Goal: Task Accomplishment & Management: Complete application form

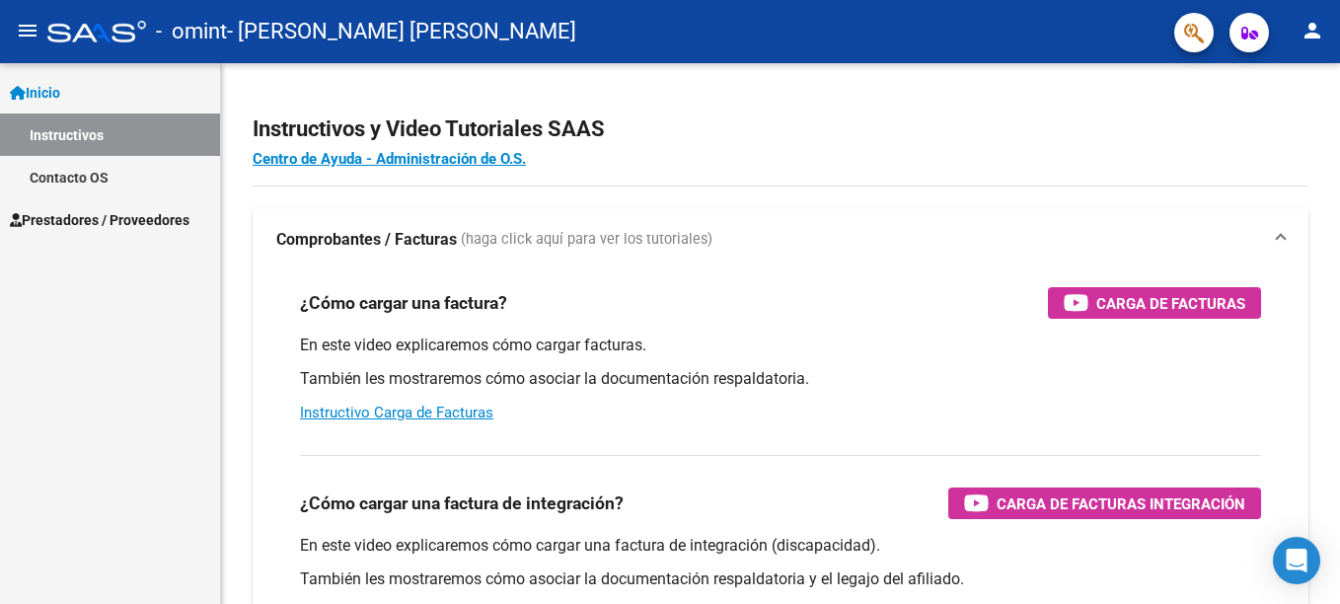
click at [98, 217] on span "Prestadores / Proveedores" at bounding box center [100, 220] width 180 height 22
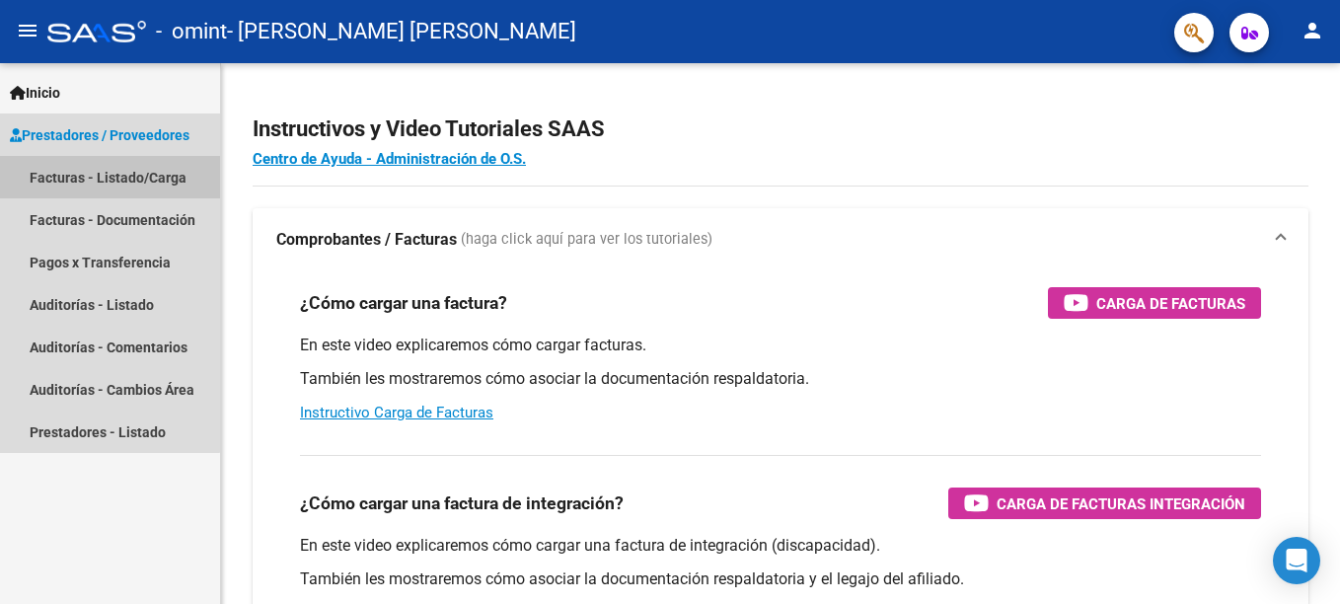
click at [88, 177] on link "Facturas - Listado/Carga" at bounding box center [110, 177] width 220 height 42
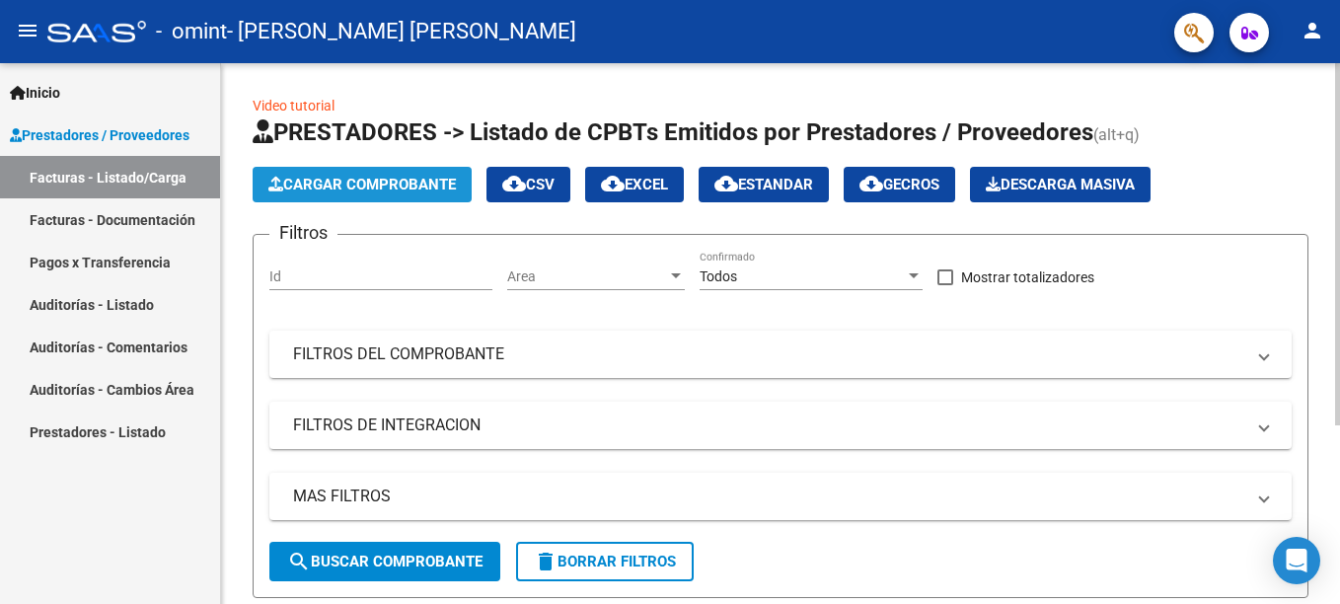
click at [316, 187] on span "Cargar Comprobante" at bounding box center [361, 185] width 187 height 18
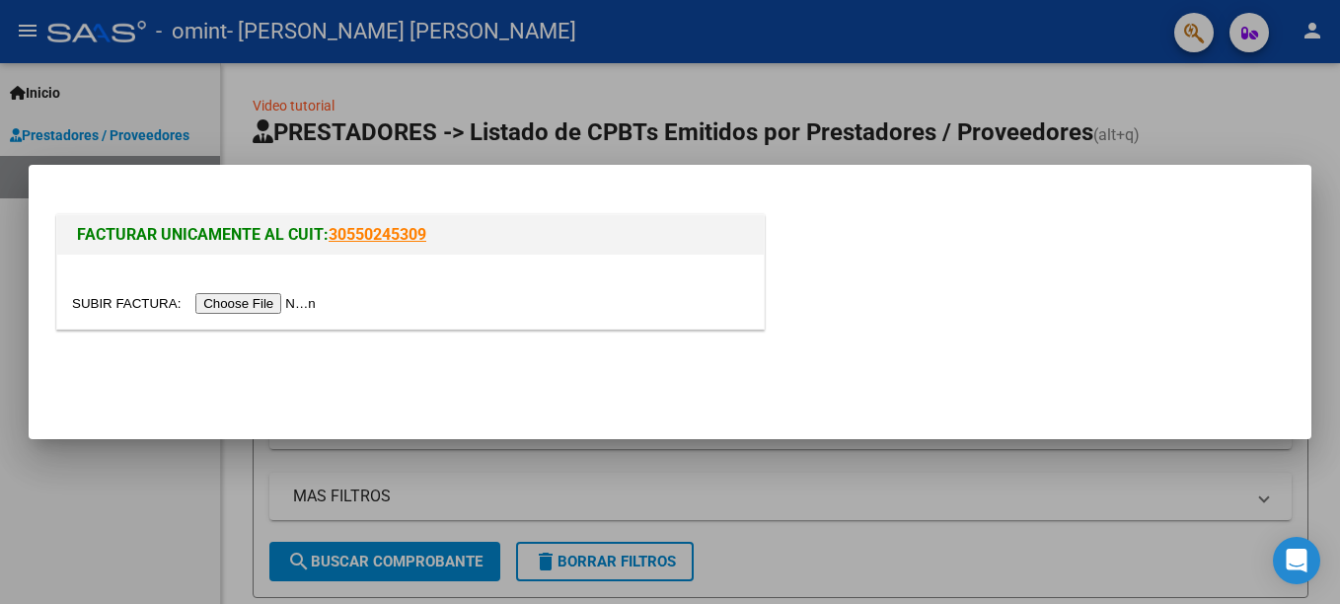
click at [236, 308] on input "file" at bounding box center [197, 303] width 250 height 21
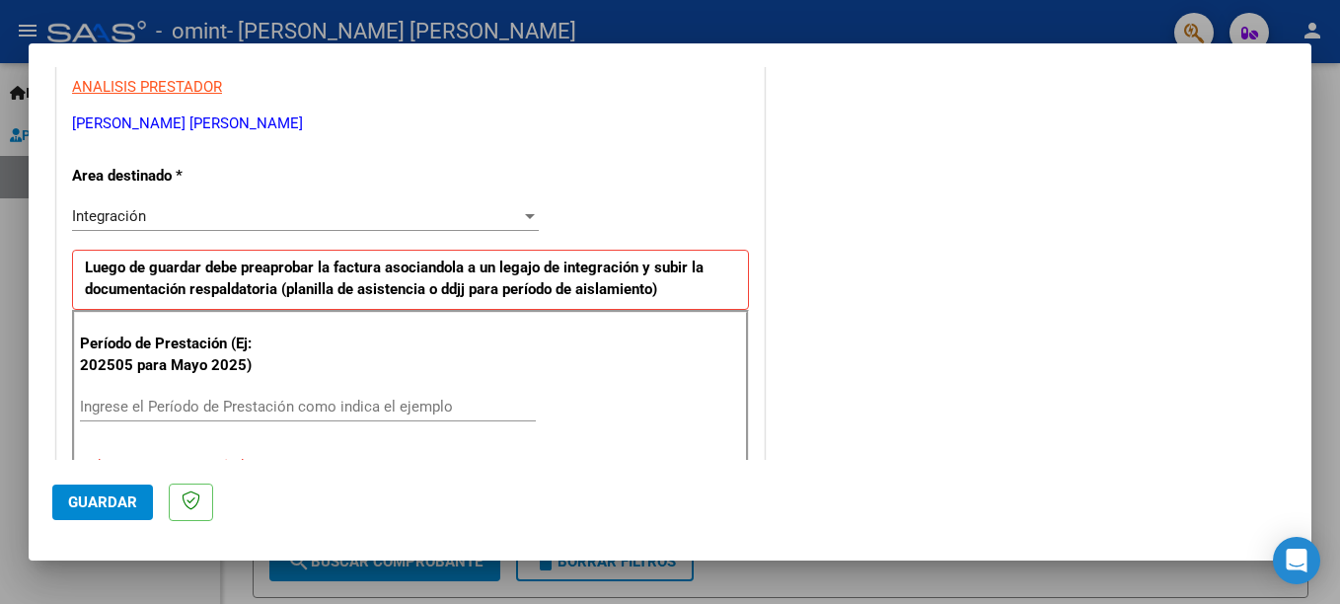
scroll to position [374, 0]
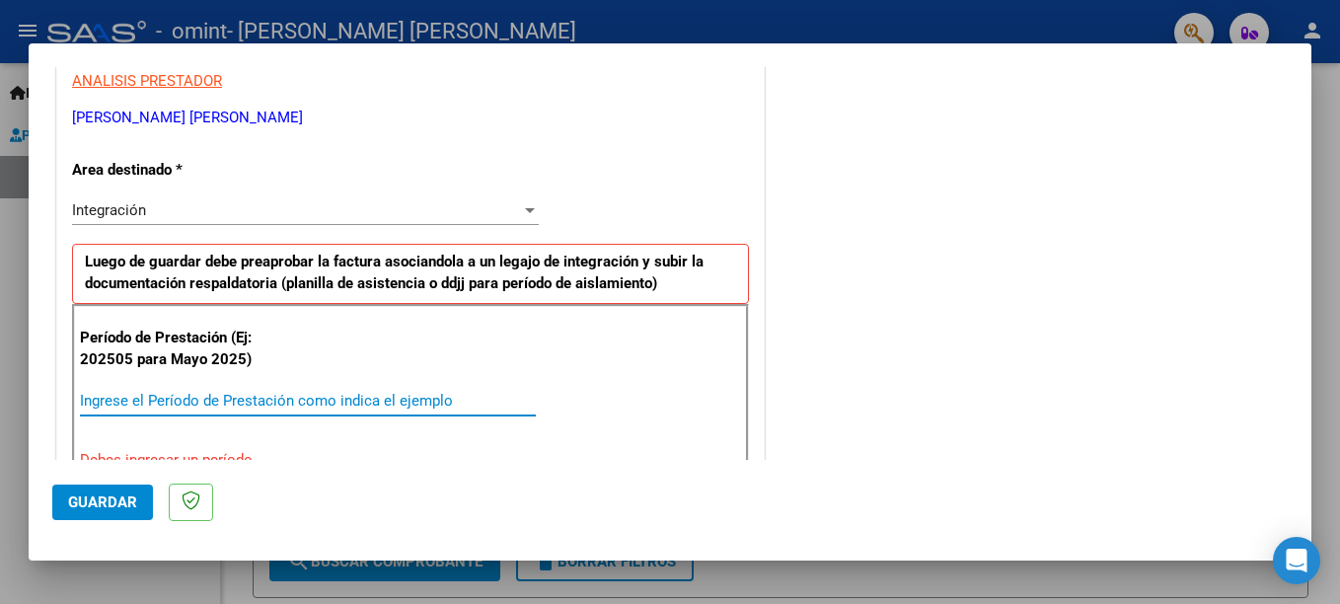
click at [120, 402] on input "Ingrese el Período de Prestación como indica el ejemplo" at bounding box center [308, 401] width 456 height 18
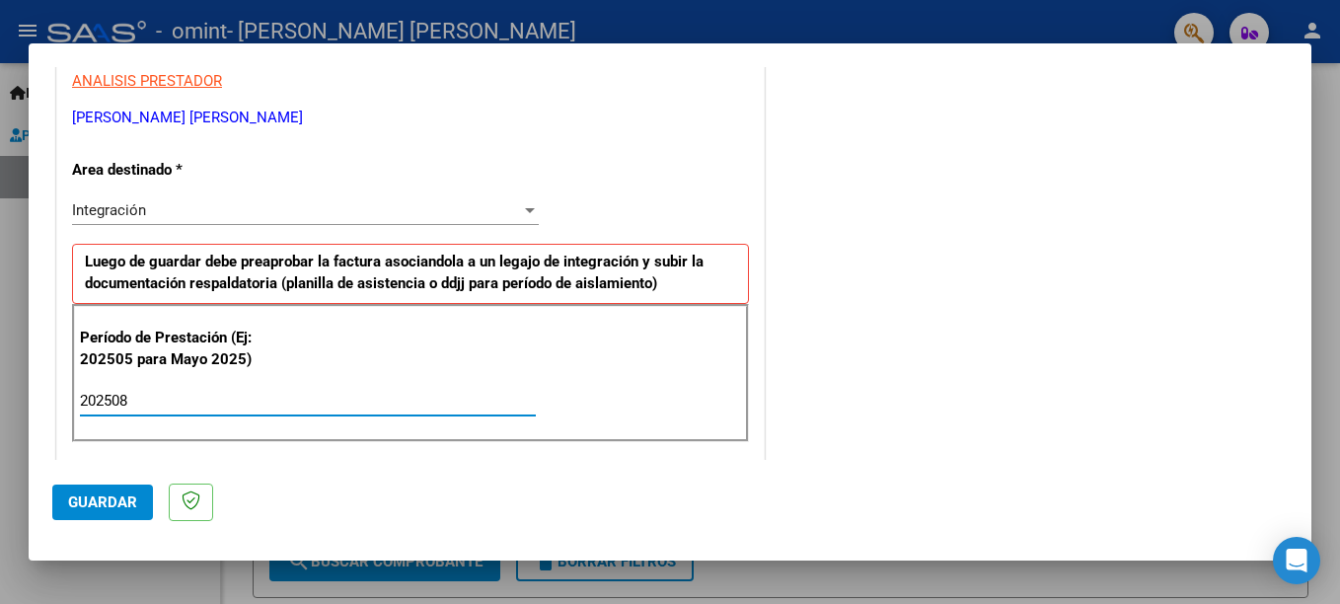
type input "202508"
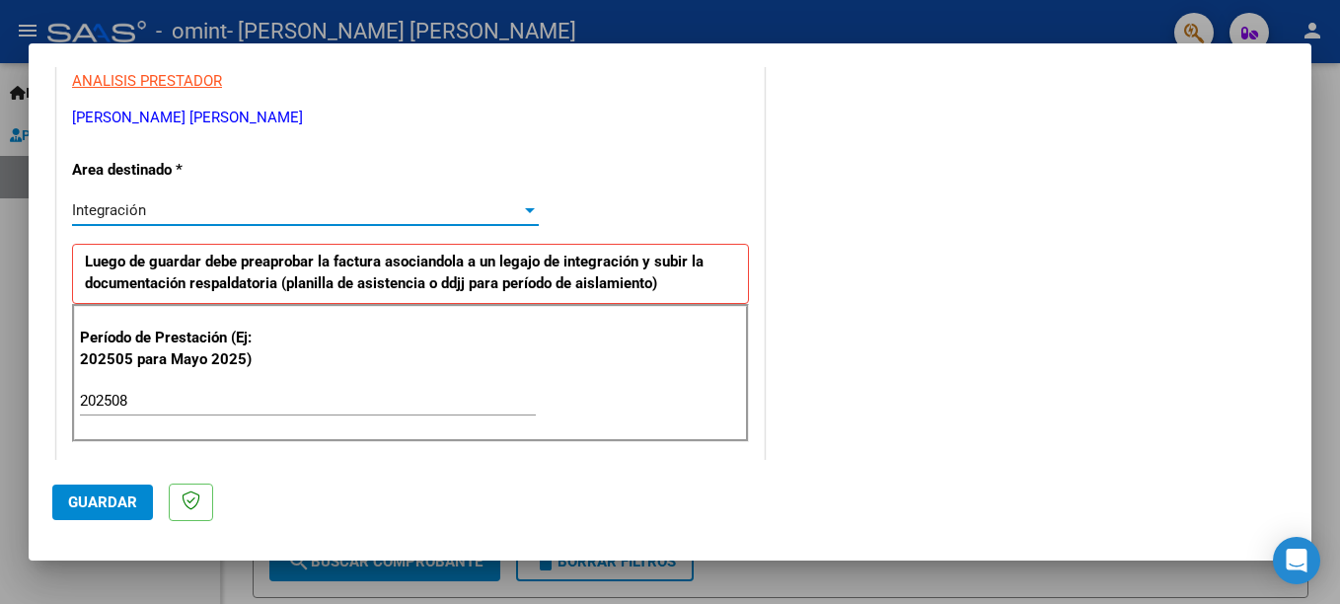
click at [393, 216] on div "Integración" at bounding box center [296, 210] width 449 height 18
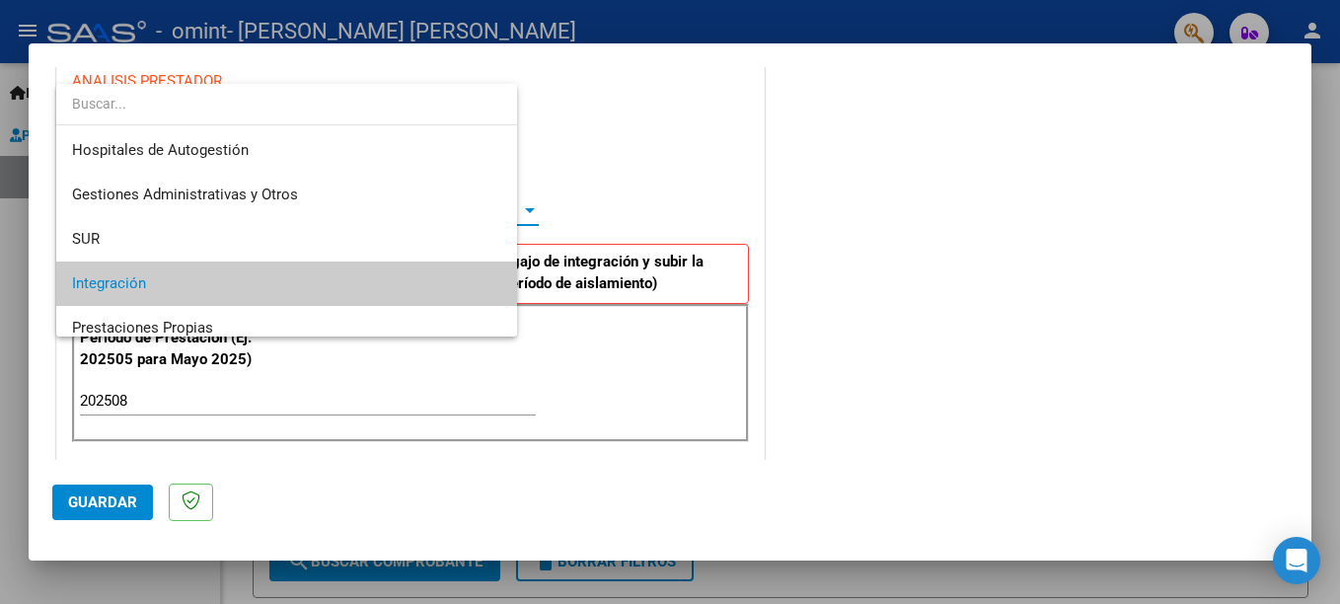
scroll to position [74, 0]
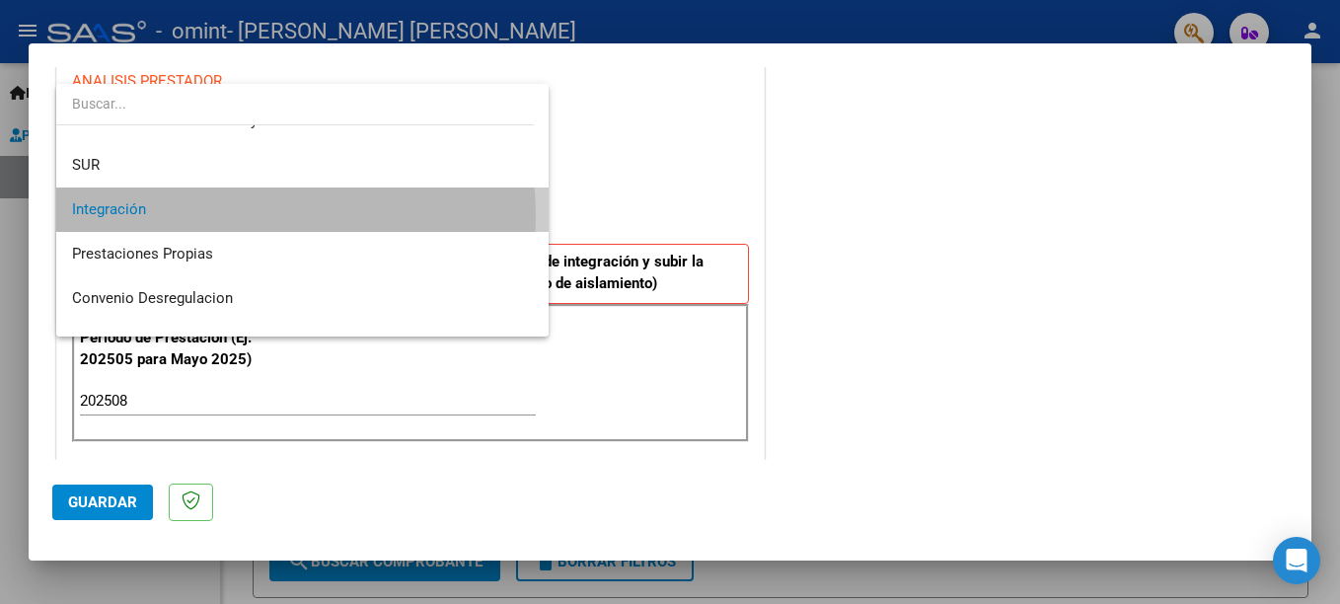
click at [247, 215] on span "Integración" at bounding box center [302, 209] width 461 height 44
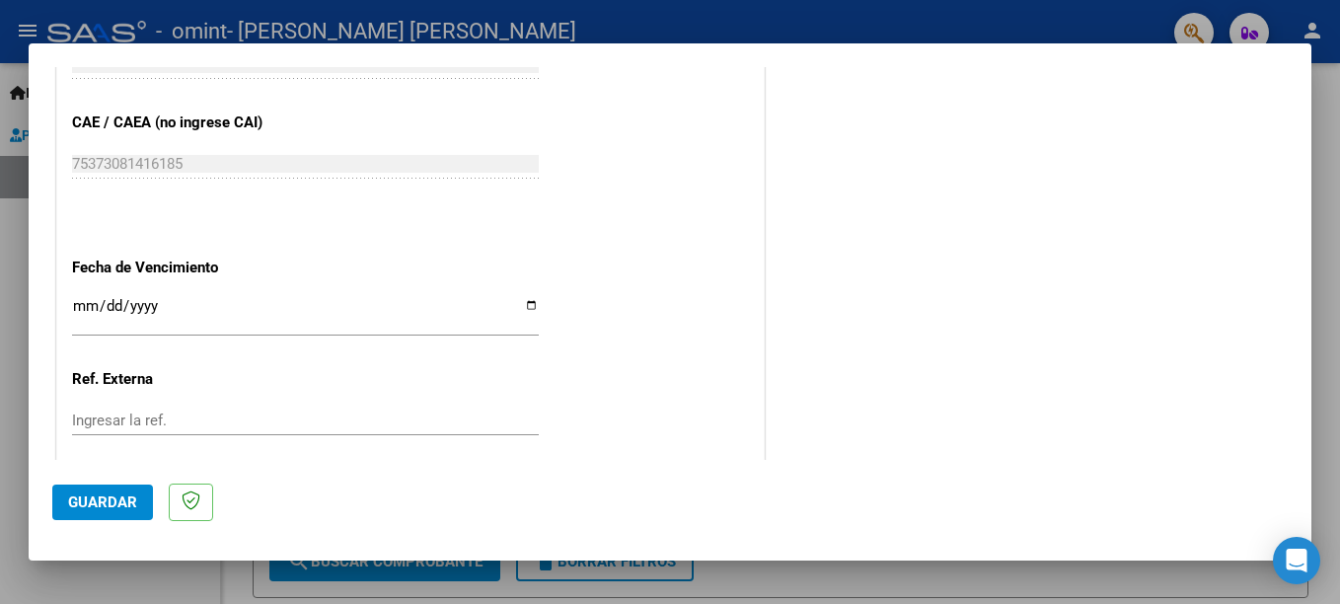
scroll to position [1235, 0]
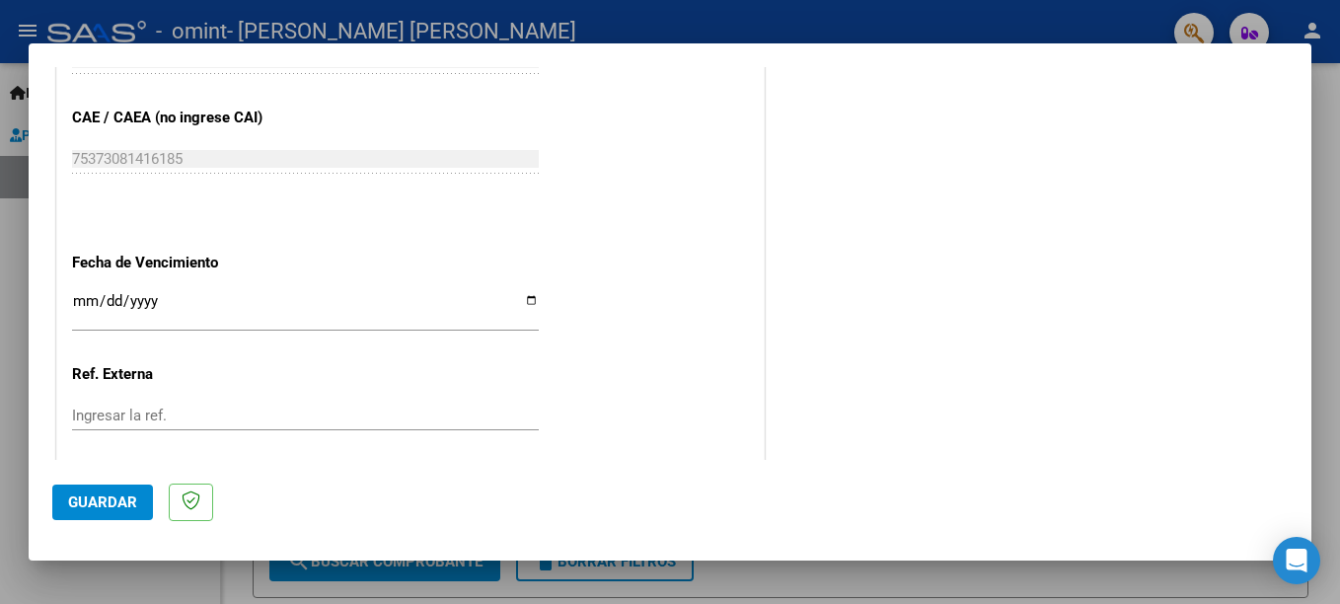
click at [526, 298] on input "Ingresar la fecha" at bounding box center [305, 309] width 467 height 32
type input "[DATE]"
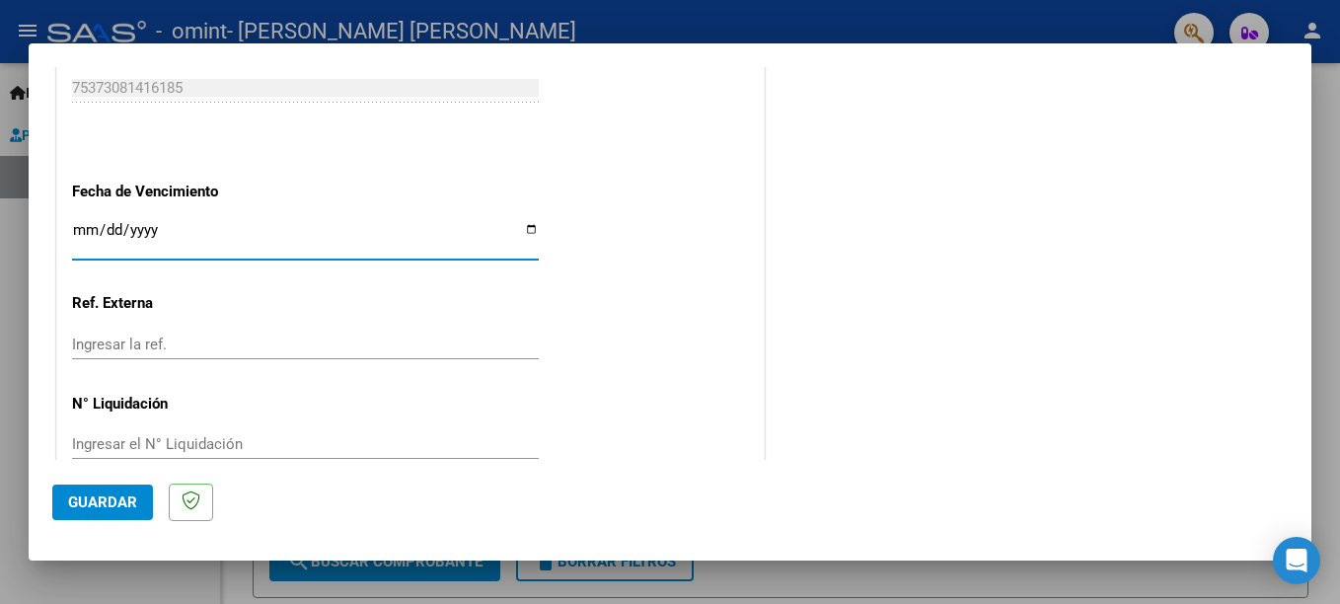
scroll to position [1344, 0]
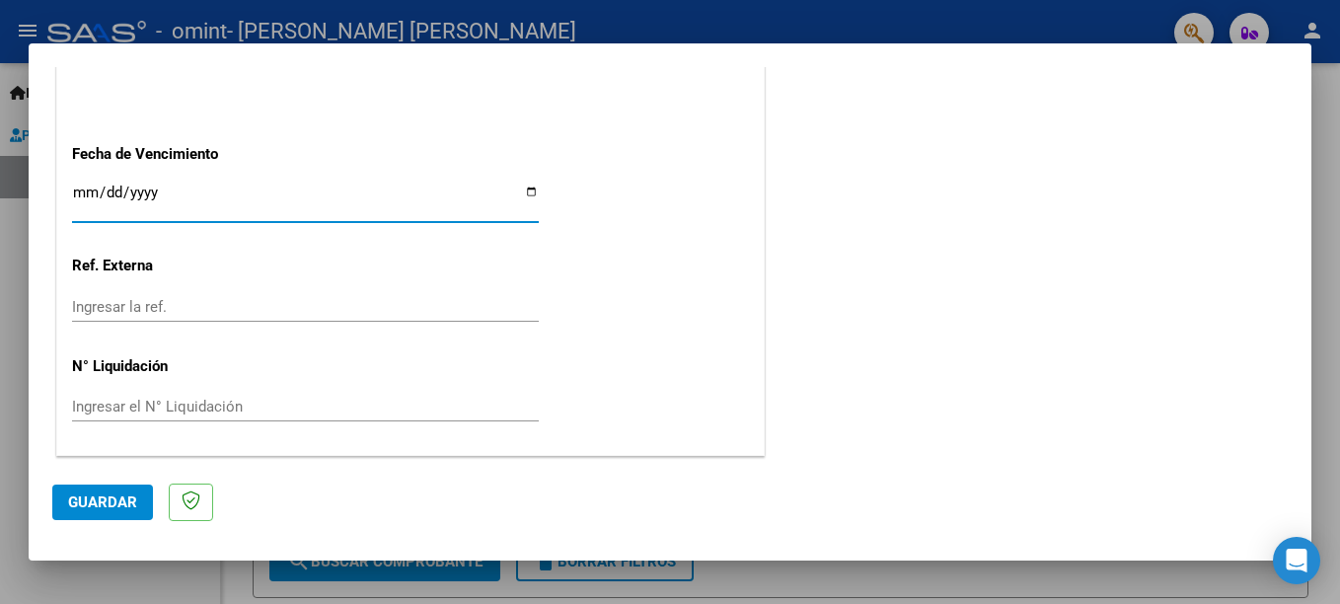
click at [110, 500] on span "Guardar" at bounding box center [102, 502] width 69 height 18
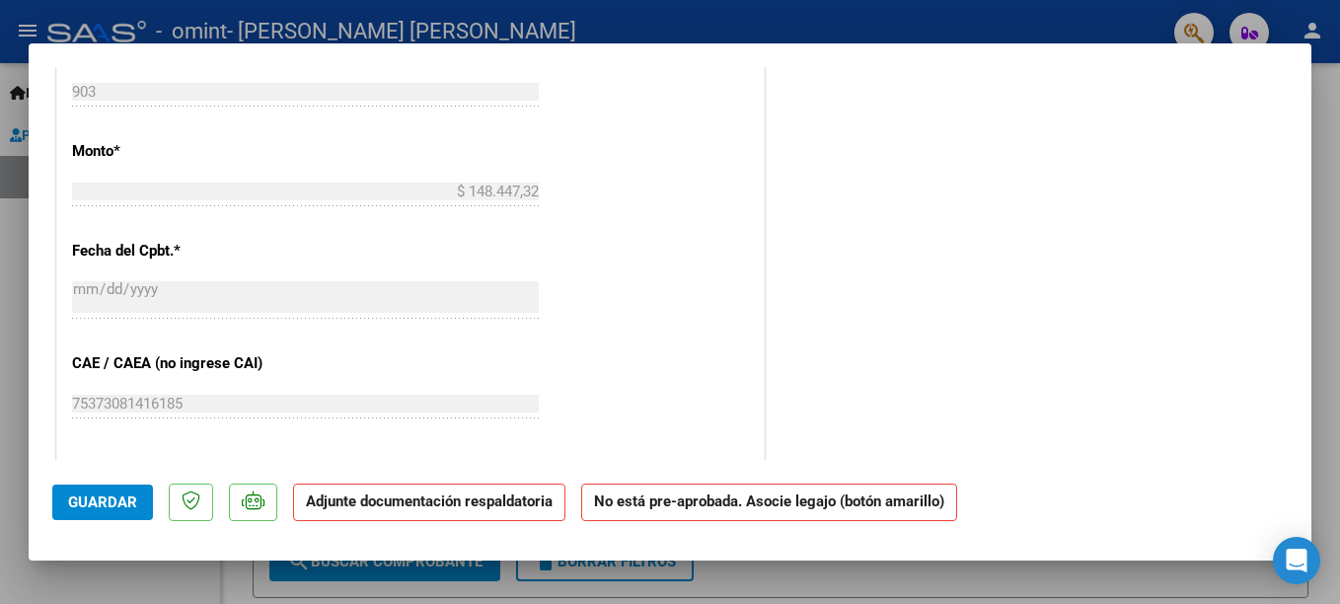
scroll to position [987, 0]
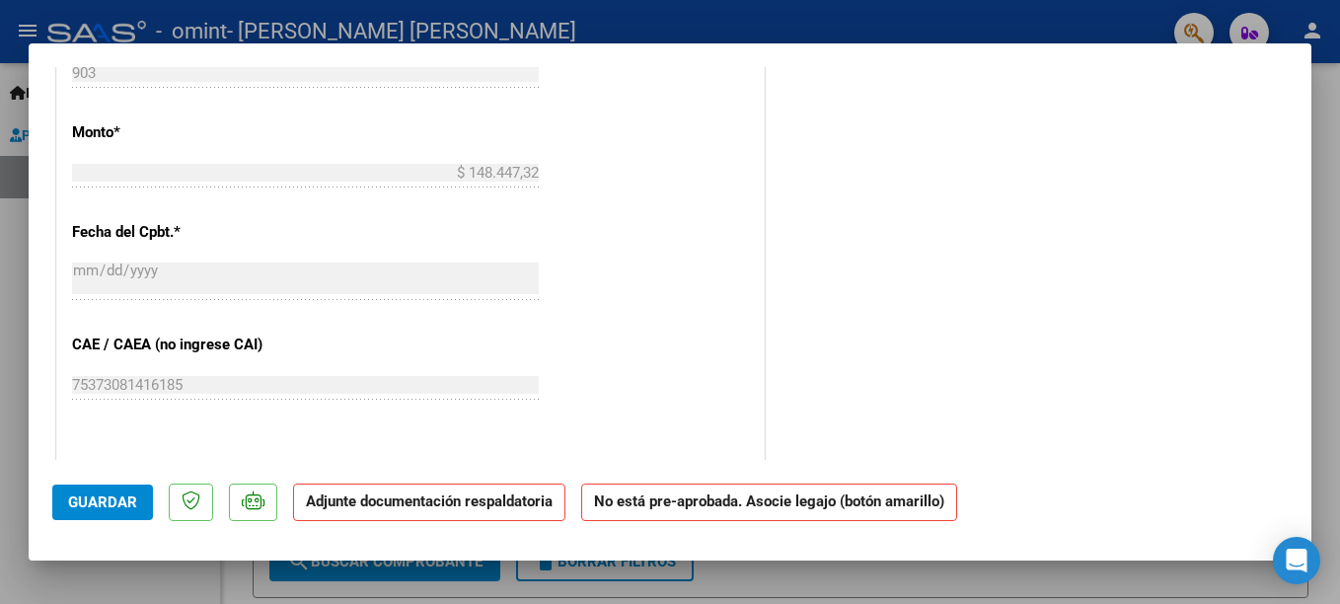
click at [362, 506] on strong "Adjunte documentación respaldatoria" at bounding box center [429, 501] width 247 height 18
click at [122, 495] on span "Guardar" at bounding box center [102, 502] width 69 height 18
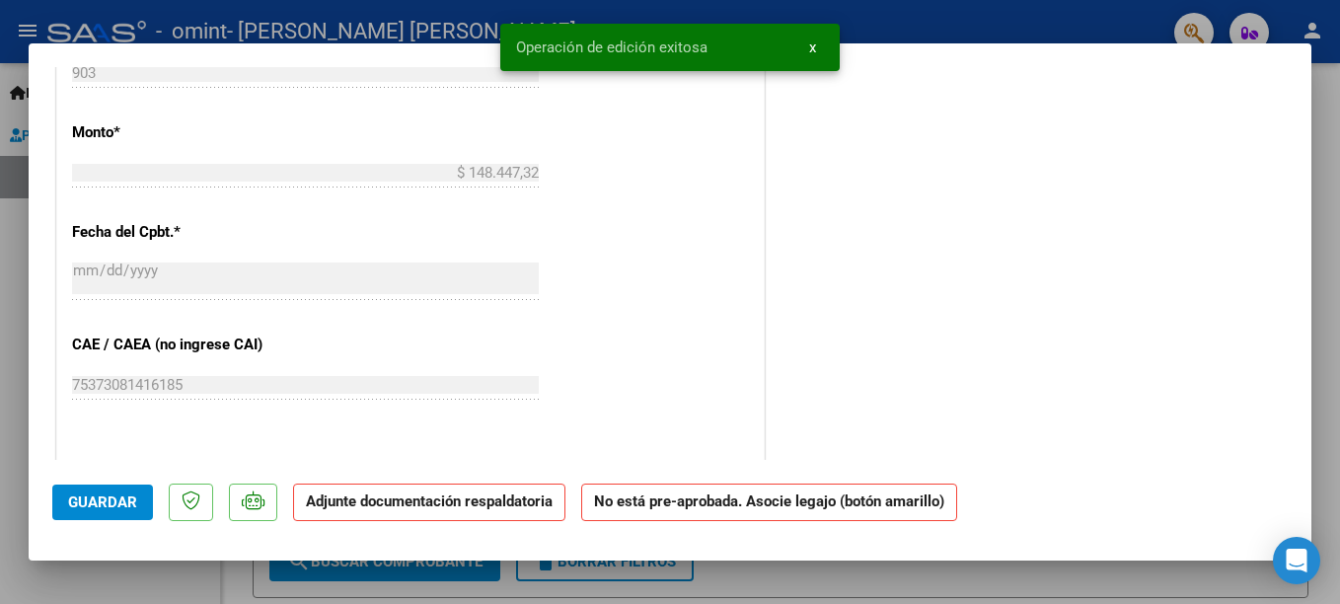
click at [353, 505] on strong "Adjunte documentación respaldatoria" at bounding box center [429, 501] width 247 height 18
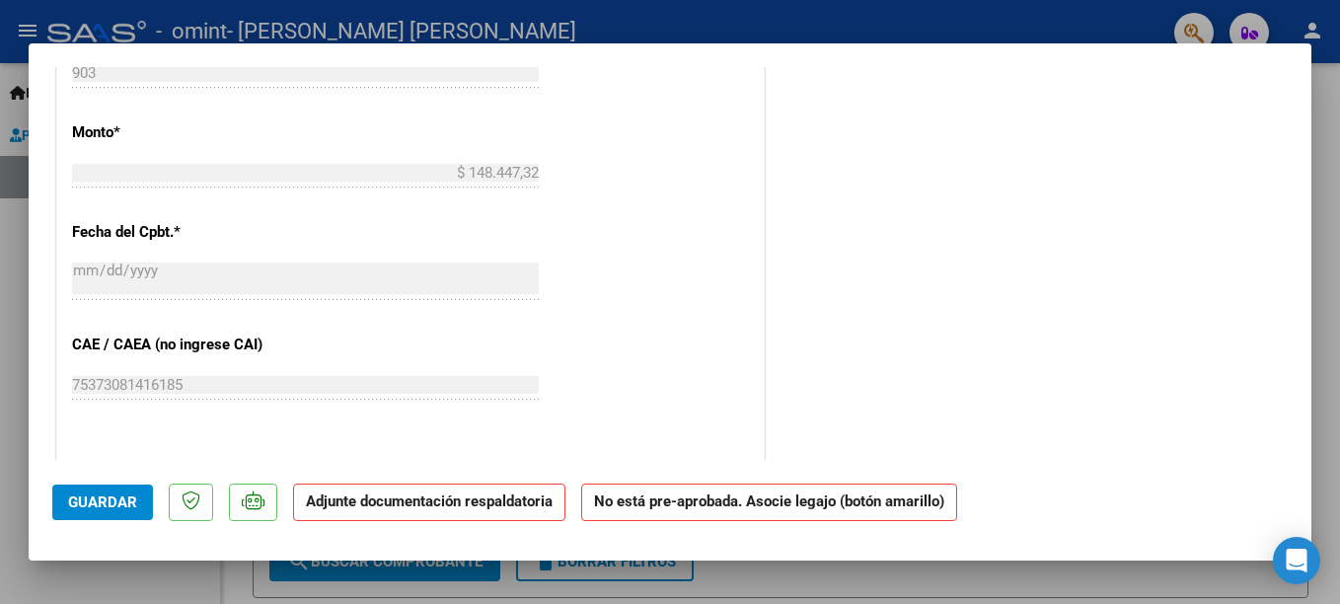
click at [404, 506] on strong "Adjunte documentación respaldatoria" at bounding box center [429, 501] width 247 height 18
click at [153, 457] on div "CUIT * 20-28440748-3 Ingresar CUIT ANALISIS PRESTADOR [PERSON_NAME] [PERSON_NAM…" at bounding box center [410, 78] width 706 height 1425
click at [290, 482] on mat-dialog-actions "Guardar Adjunte documentación respaldatoria No está pre-aprobada. Asocie legajo…" at bounding box center [669, 499] width 1235 height 78
click at [93, 499] on span "Guardar" at bounding box center [102, 502] width 69 height 18
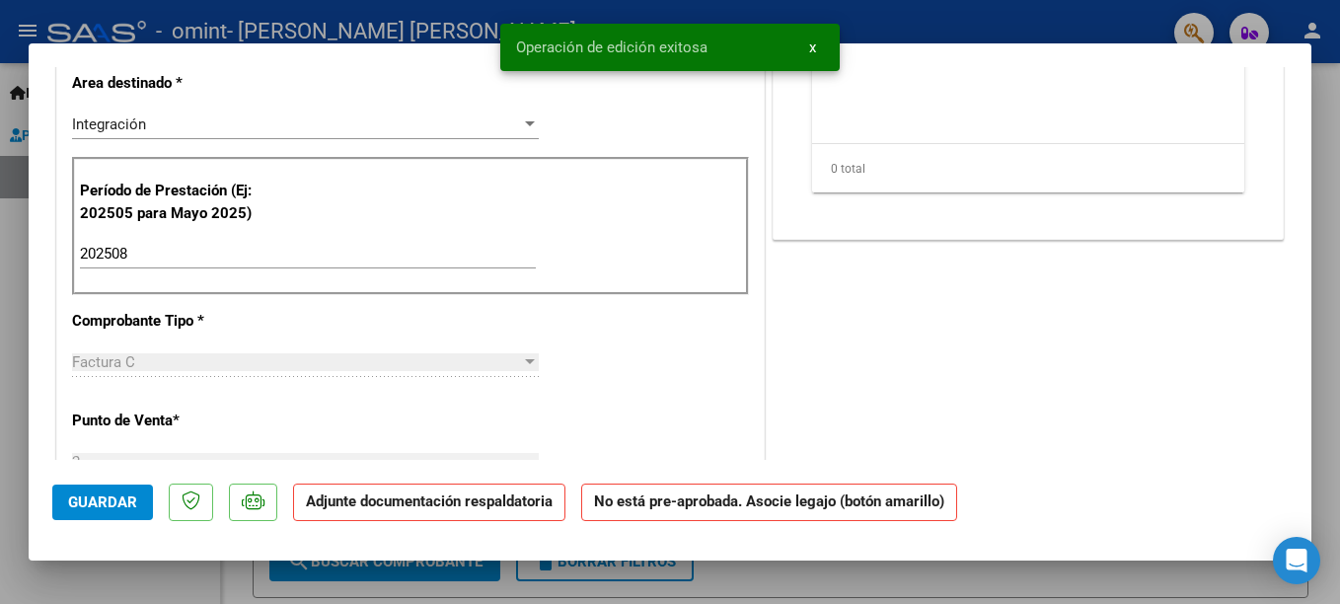
scroll to position [0, 0]
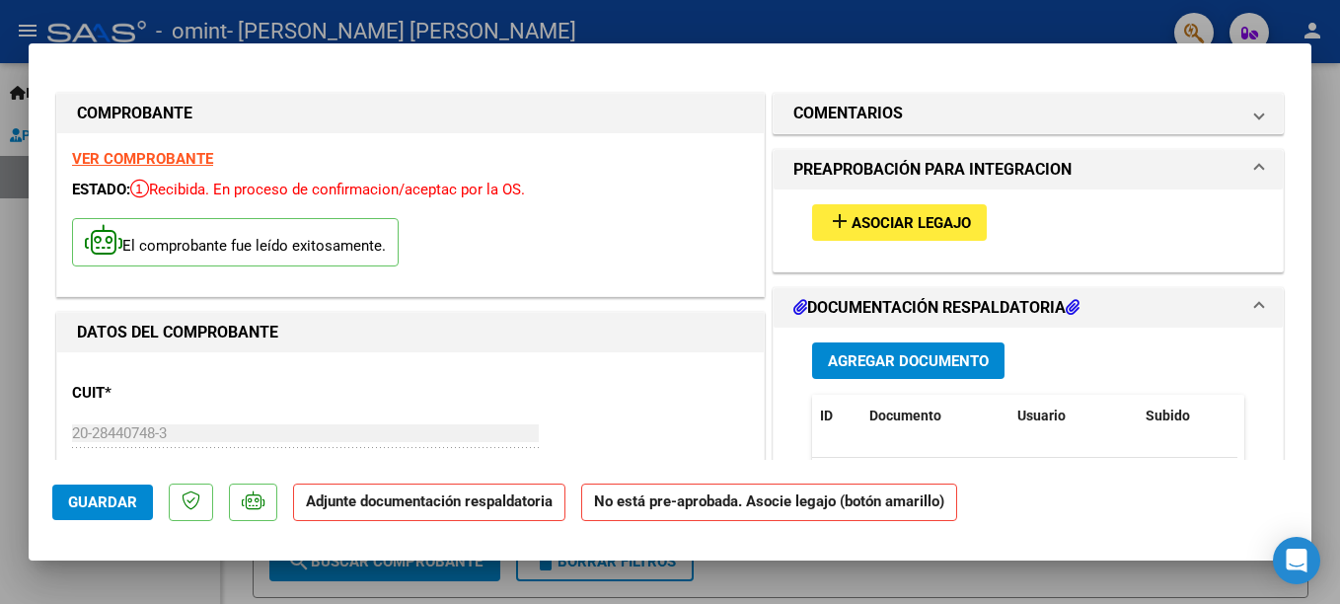
click at [851, 219] on span "Asociar Legajo" at bounding box center [910, 223] width 119 height 18
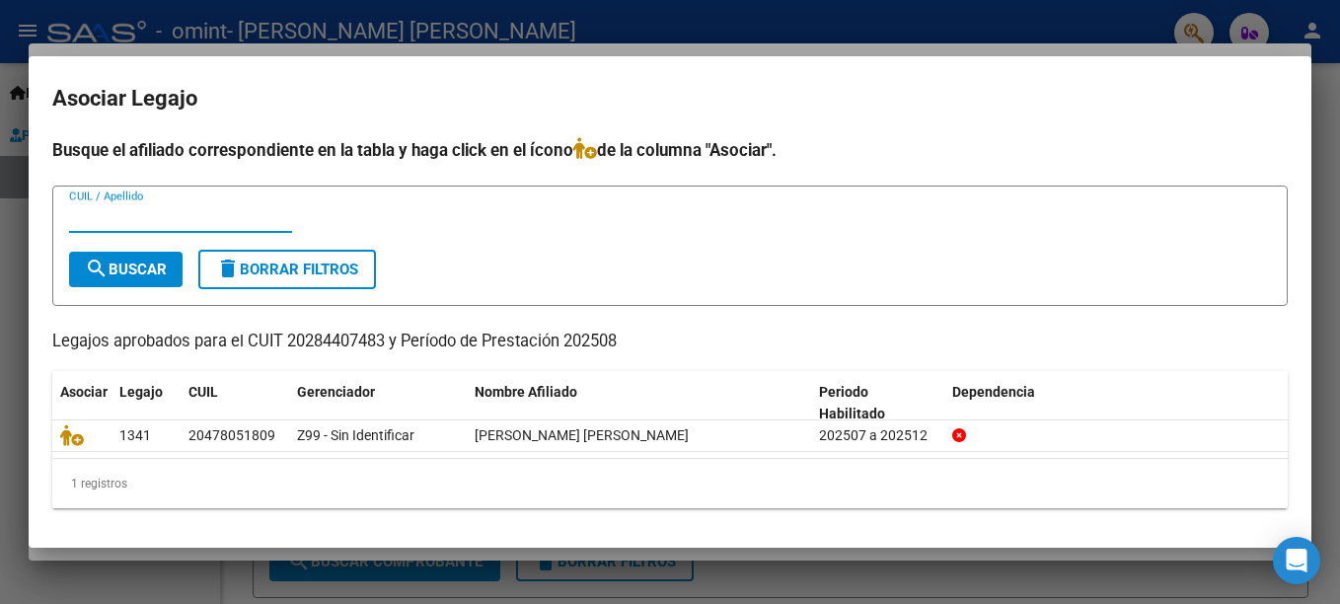
click at [88, 214] on input "CUIL / Apellido" at bounding box center [180, 217] width 223 height 18
type input "20478051809"
click at [131, 270] on span "search Buscar" at bounding box center [126, 269] width 82 height 18
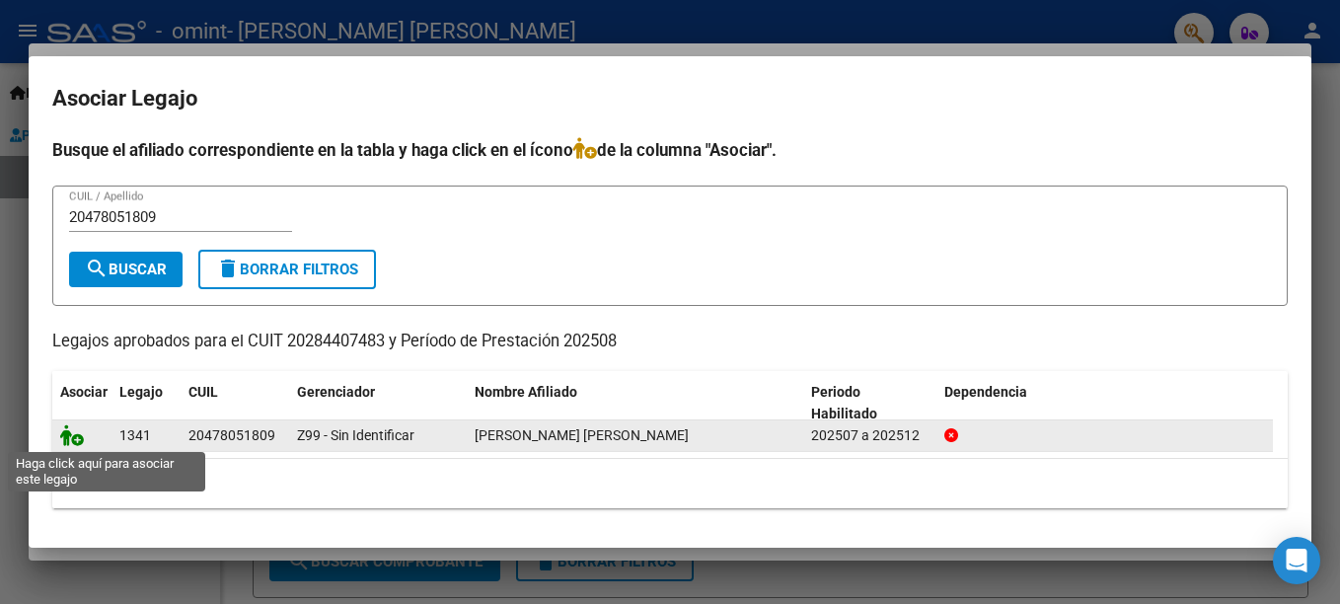
click at [75, 435] on icon at bounding box center [72, 435] width 24 height 22
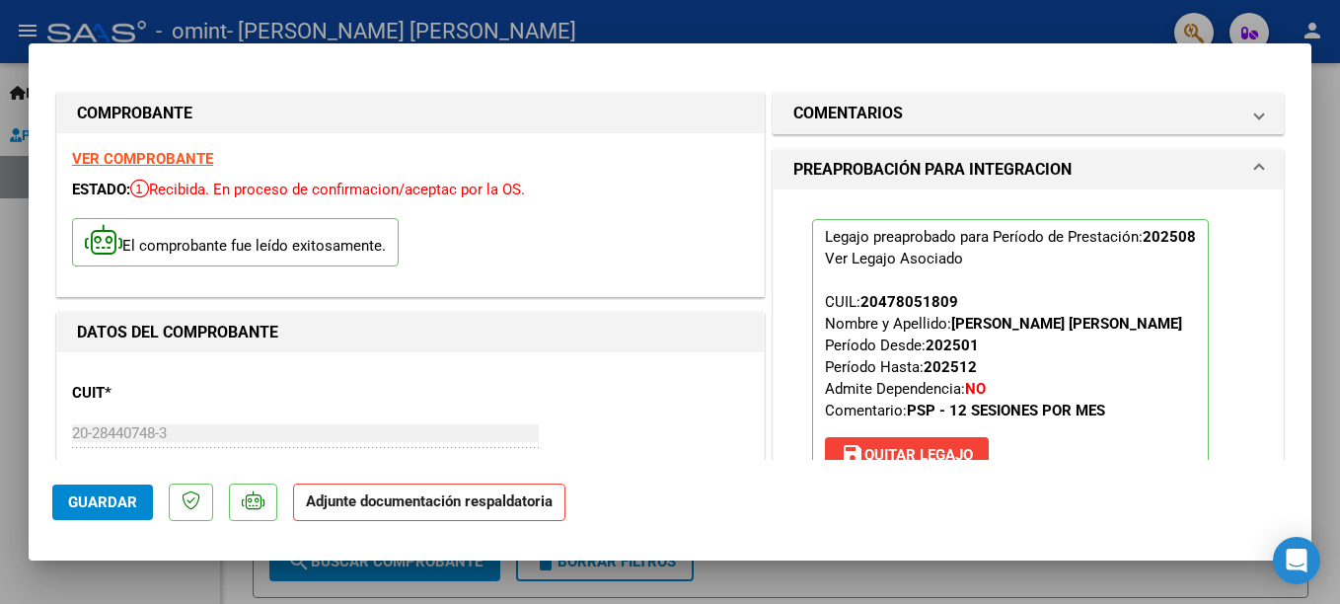
click at [128, 497] on span "Guardar" at bounding box center [102, 502] width 69 height 18
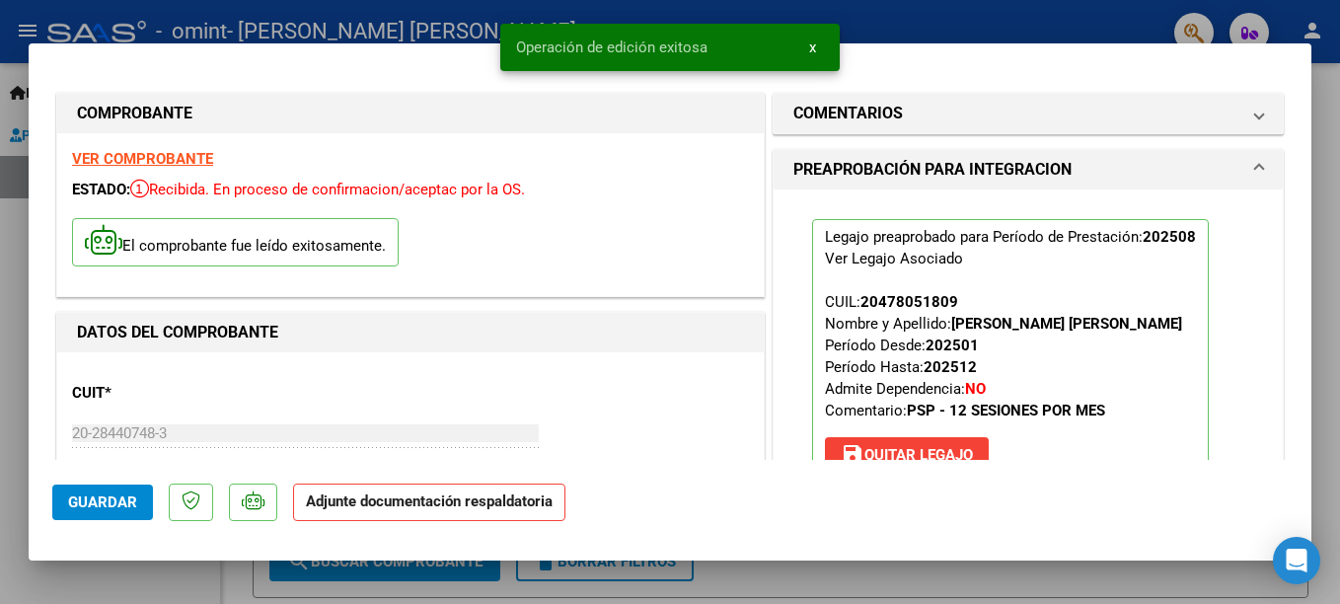
click at [285, 507] on mat-dialog-actions "Guardar Adjunte documentación respaldatoria" at bounding box center [669, 499] width 1235 height 78
click at [322, 505] on strong "Adjunte documentación respaldatoria" at bounding box center [429, 501] width 247 height 18
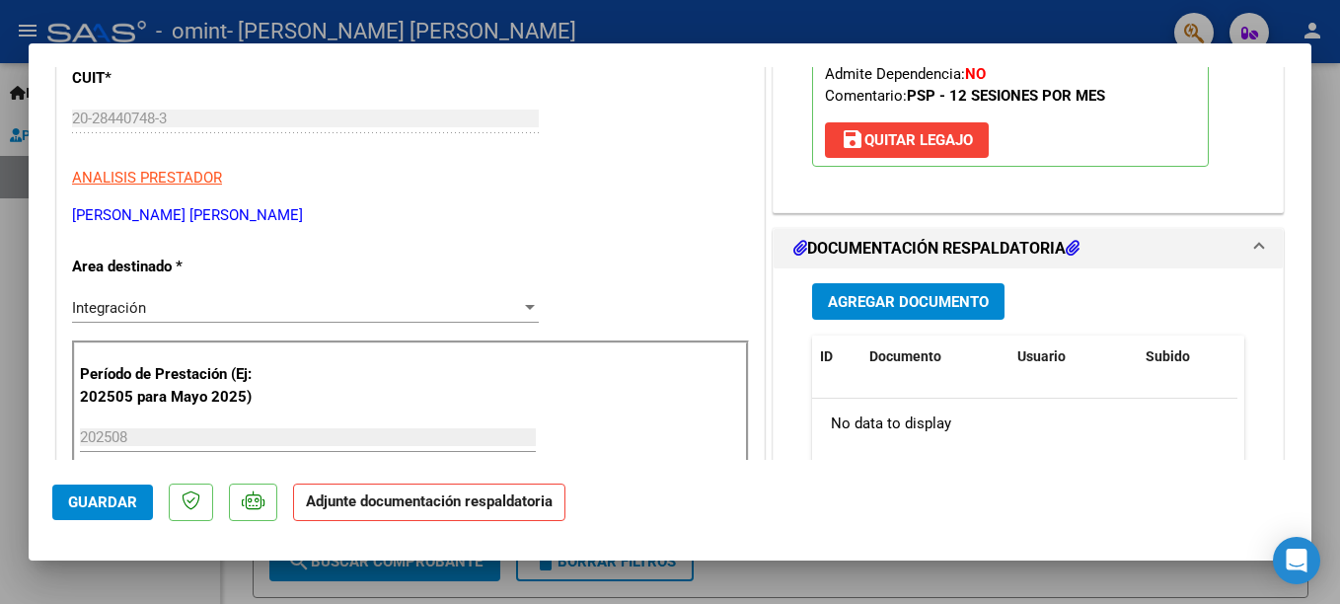
scroll to position [329, 0]
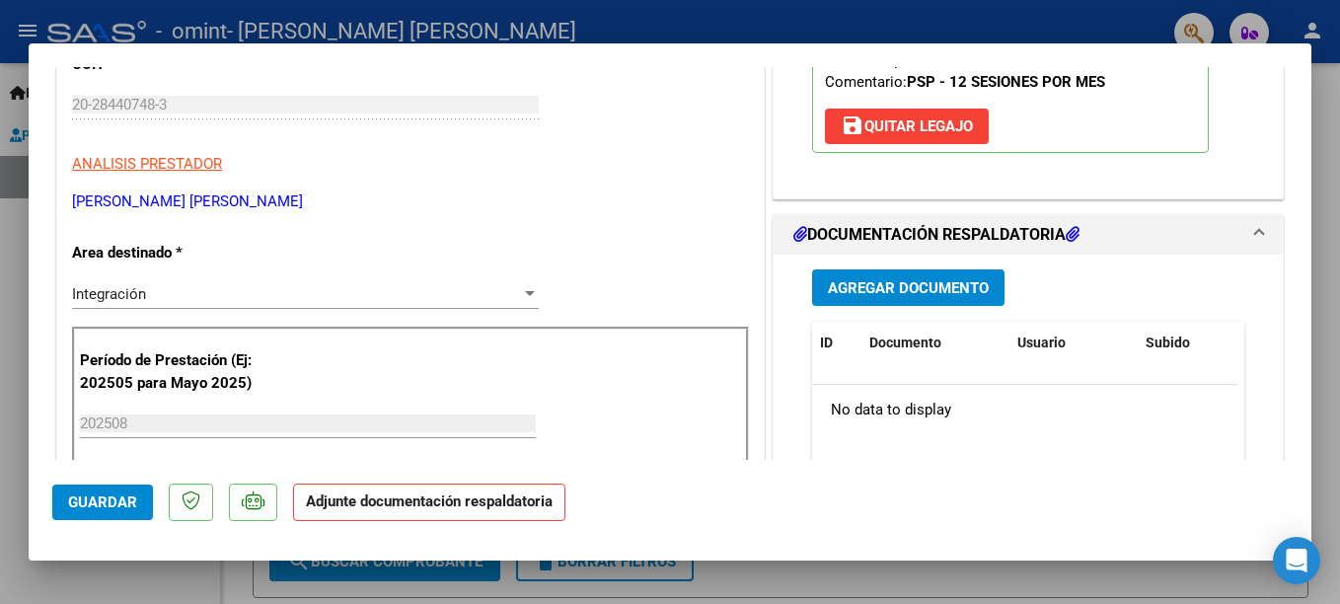
click at [878, 297] on span "Agregar Documento" at bounding box center [908, 288] width 161 height 18
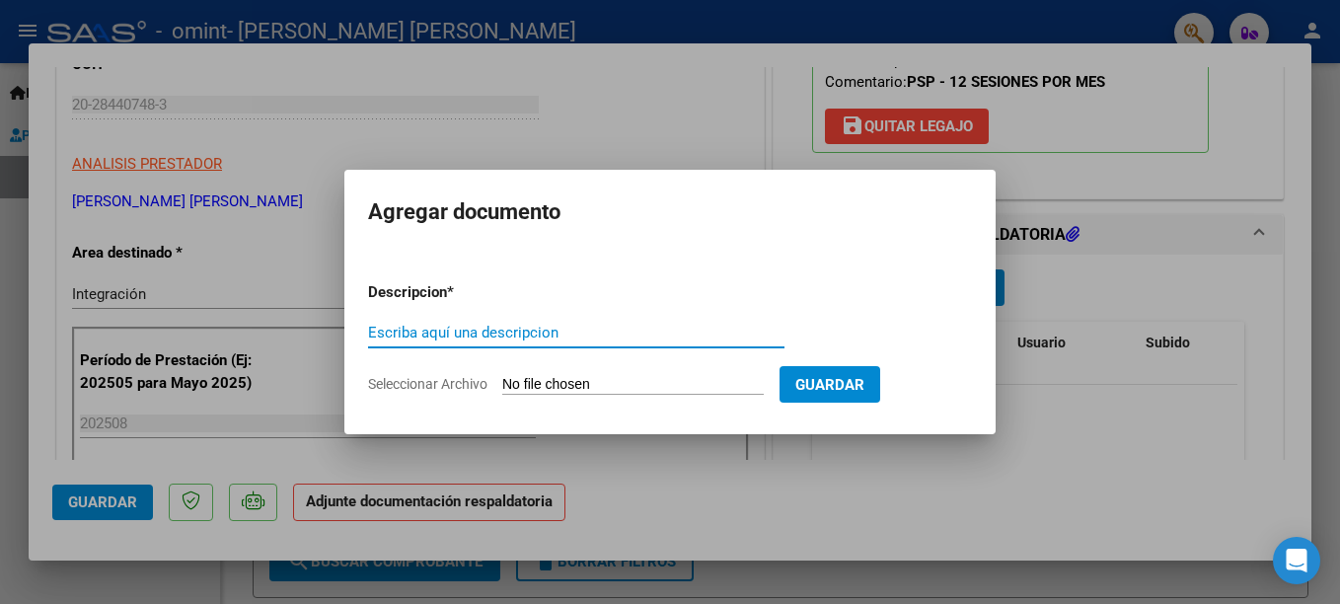
click at [392, 335] on input "Escriba aquí una descripcion" at bounding box center [576, 333] width 416 height 18
type input "P"
type input "Planilla de asistencia Agosto 2025"
click at [524, 380] on input "Seleccionar Archivo" at bounding box center [632, 385] width 261 height 19
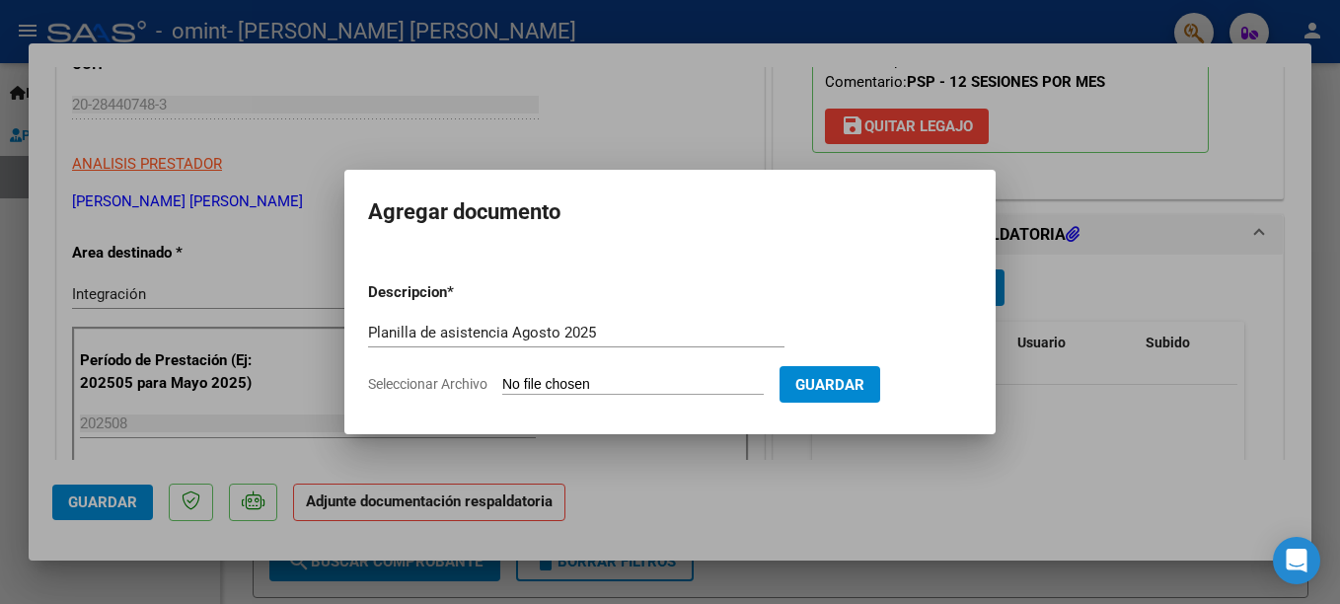
type input "C:\fakepath\Planilla de asistencia [DATE].pdf"
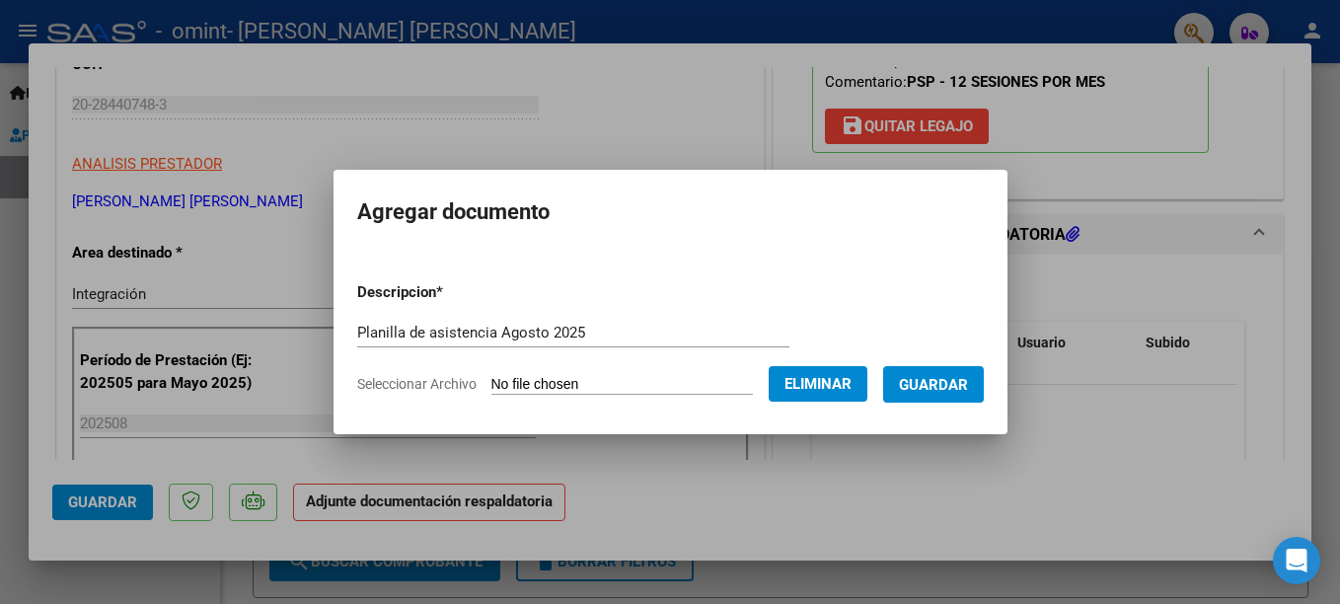
click at [940, 389] on span "Guardar" at bounding box center [933, 385] width 69 height 18
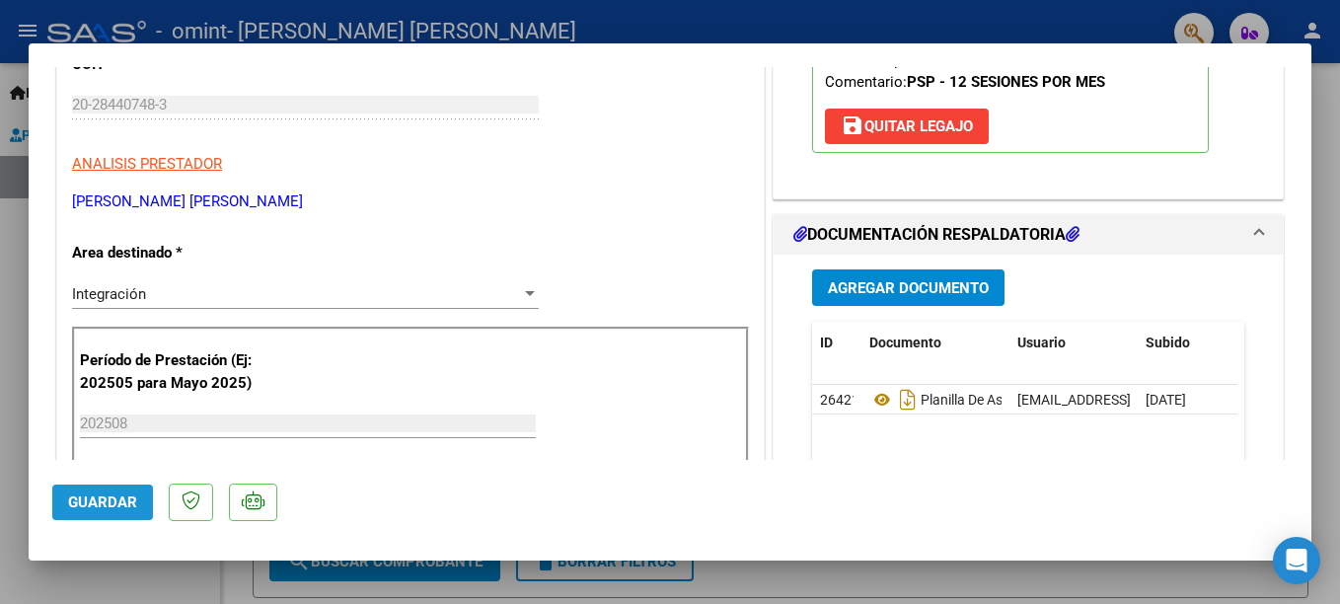
click at [117, 497] on span "Guardar" at bounding box center [102, 502] width 69 height 18
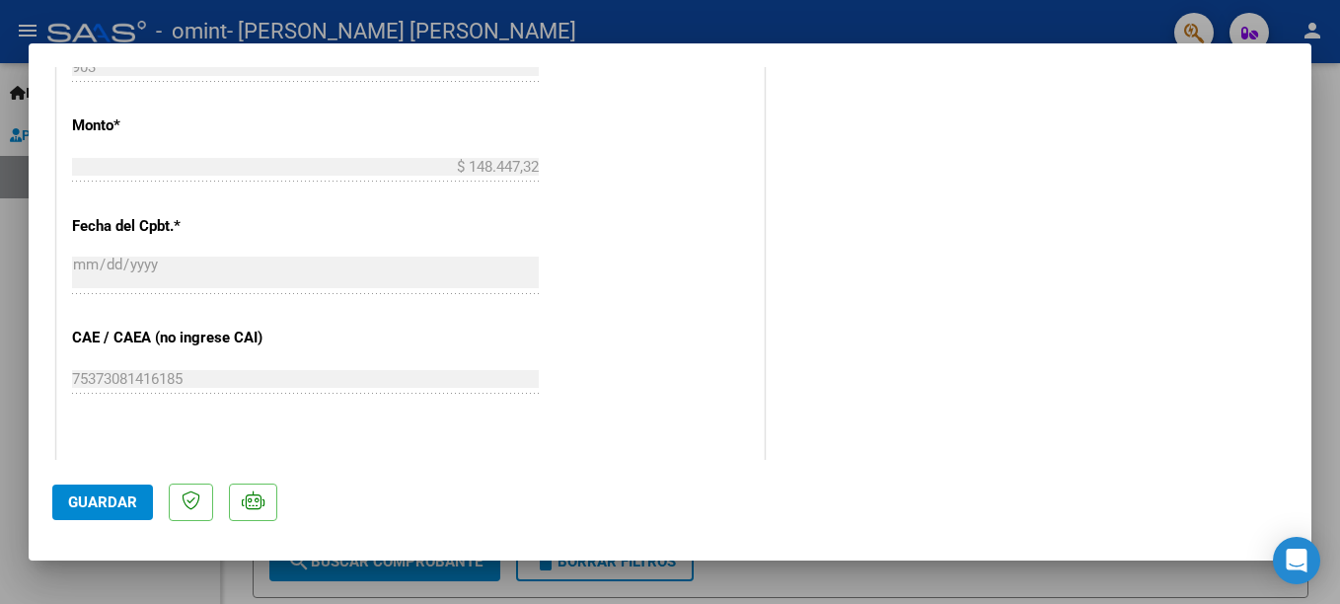
scroll to position [1373, 0]
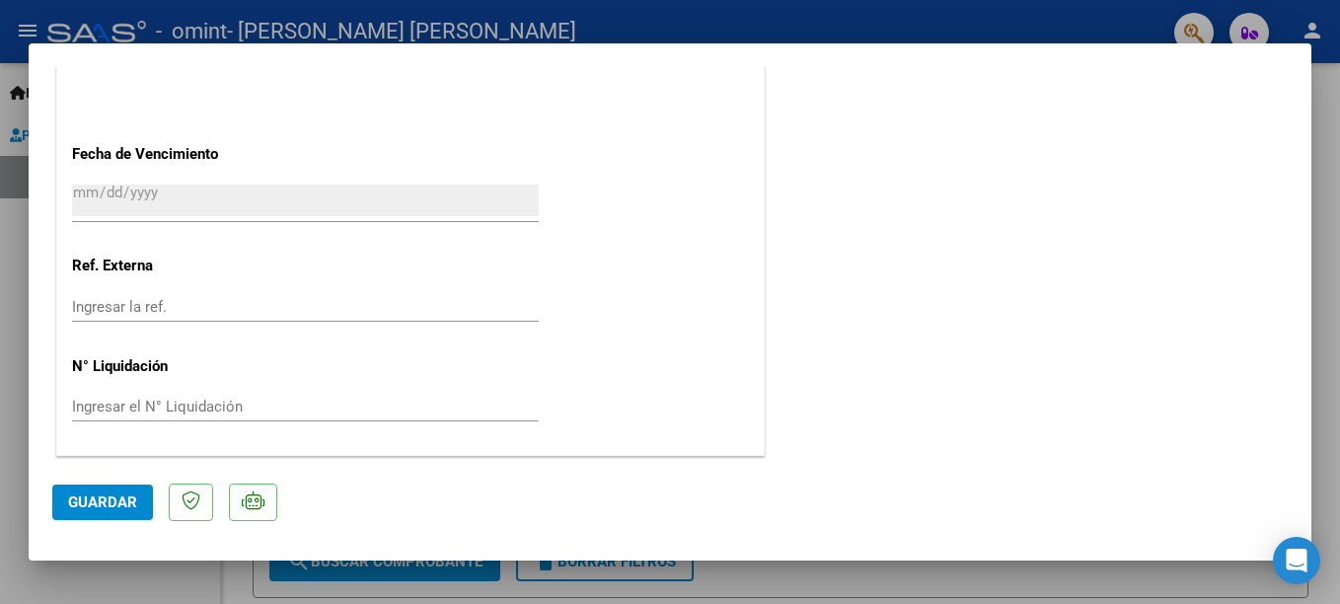
click at [108, 500] on span "Guardar" at bounding box center [102, 502] width 69 height 18
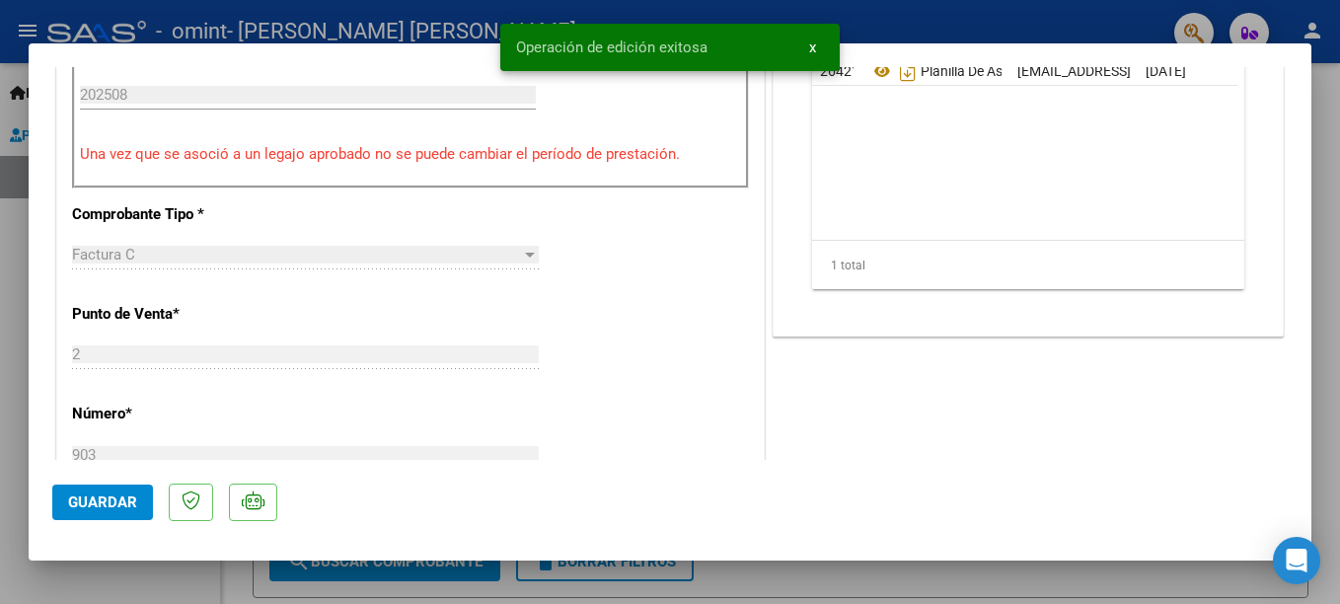
scroll to position [0, 0]
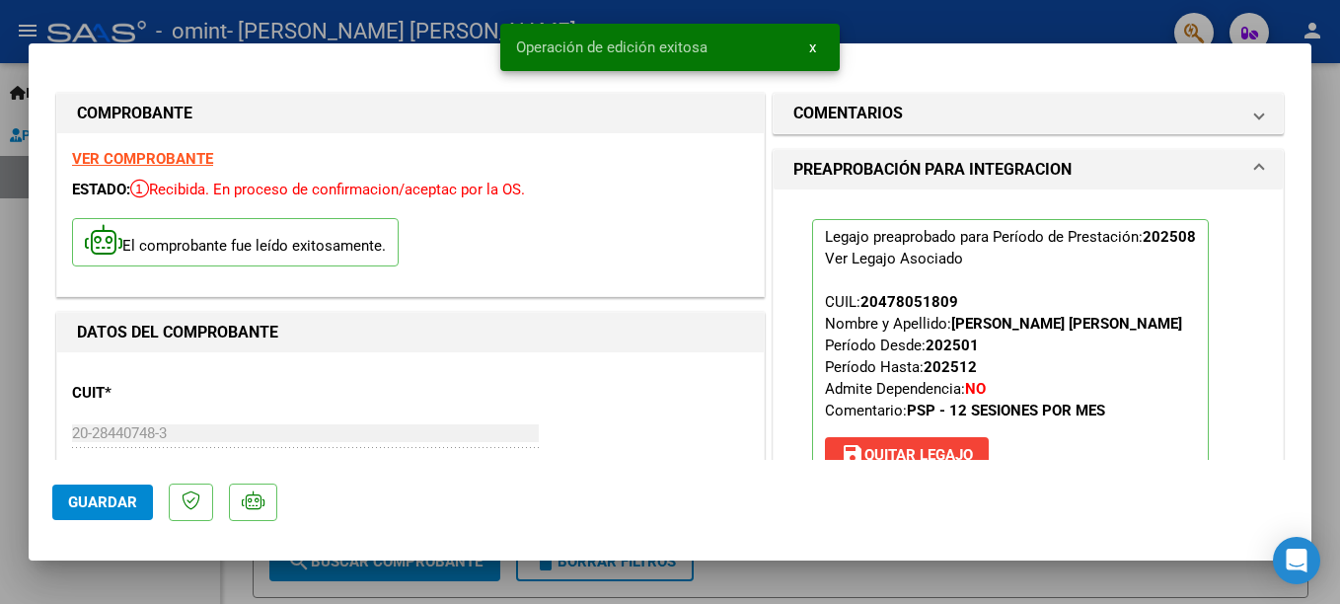
click at [1322, 258] on div at bounding box center [670, 302] width 1340 height 604
type input "$ 0,00"
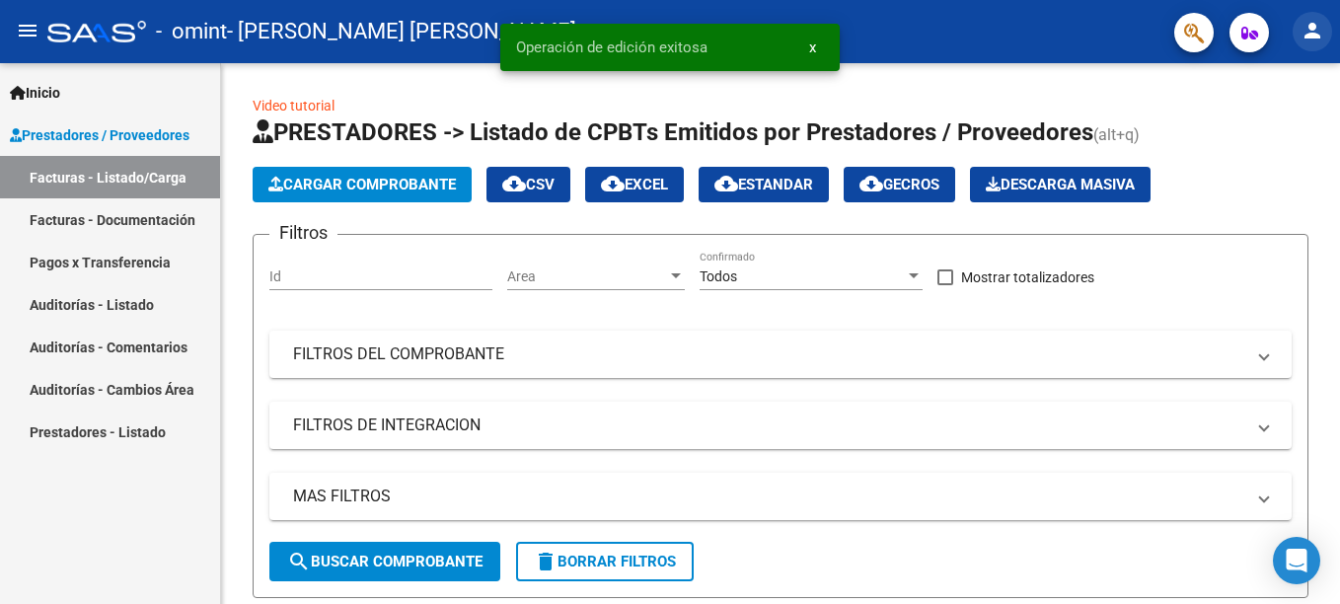
click at [1317, 34] on mat-icon "person" at bounding box center [1312, 31] width 24 height 24
